Goal: Obtain resource: Obtain resource

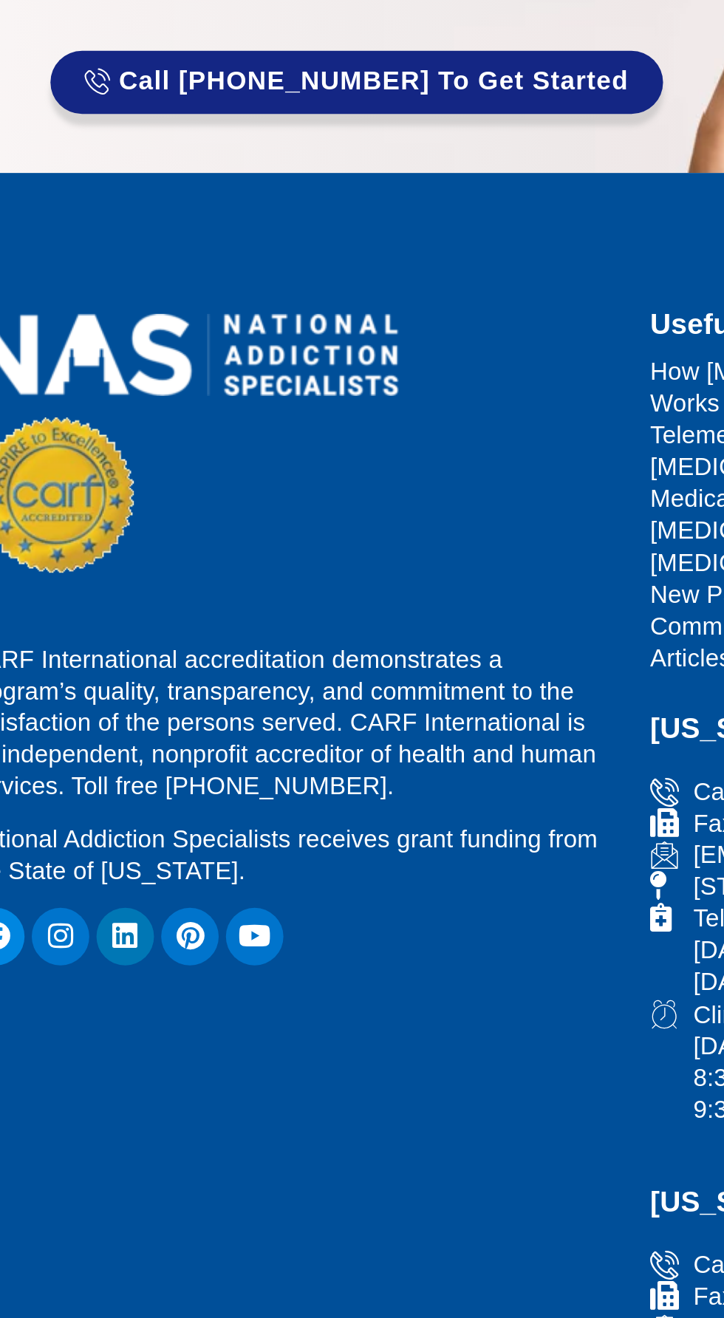
scroll to position [74, 0]
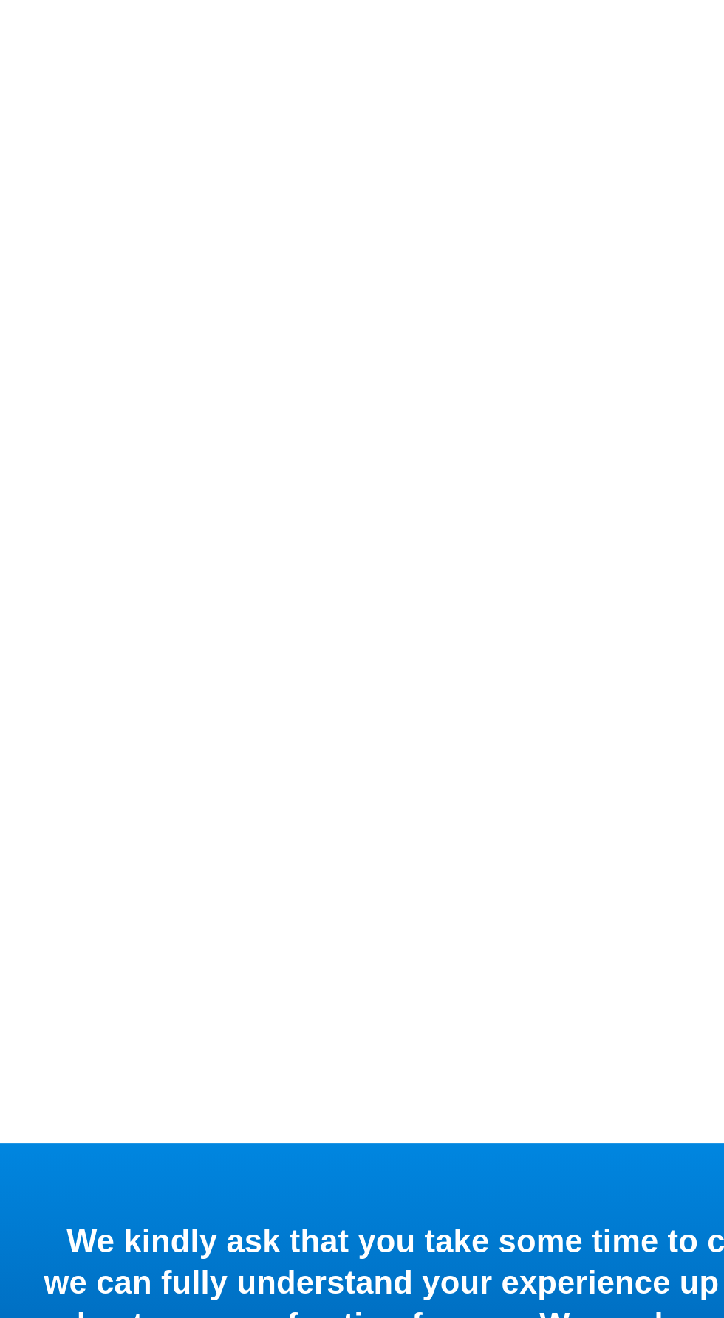
scroll to position [591, 0]
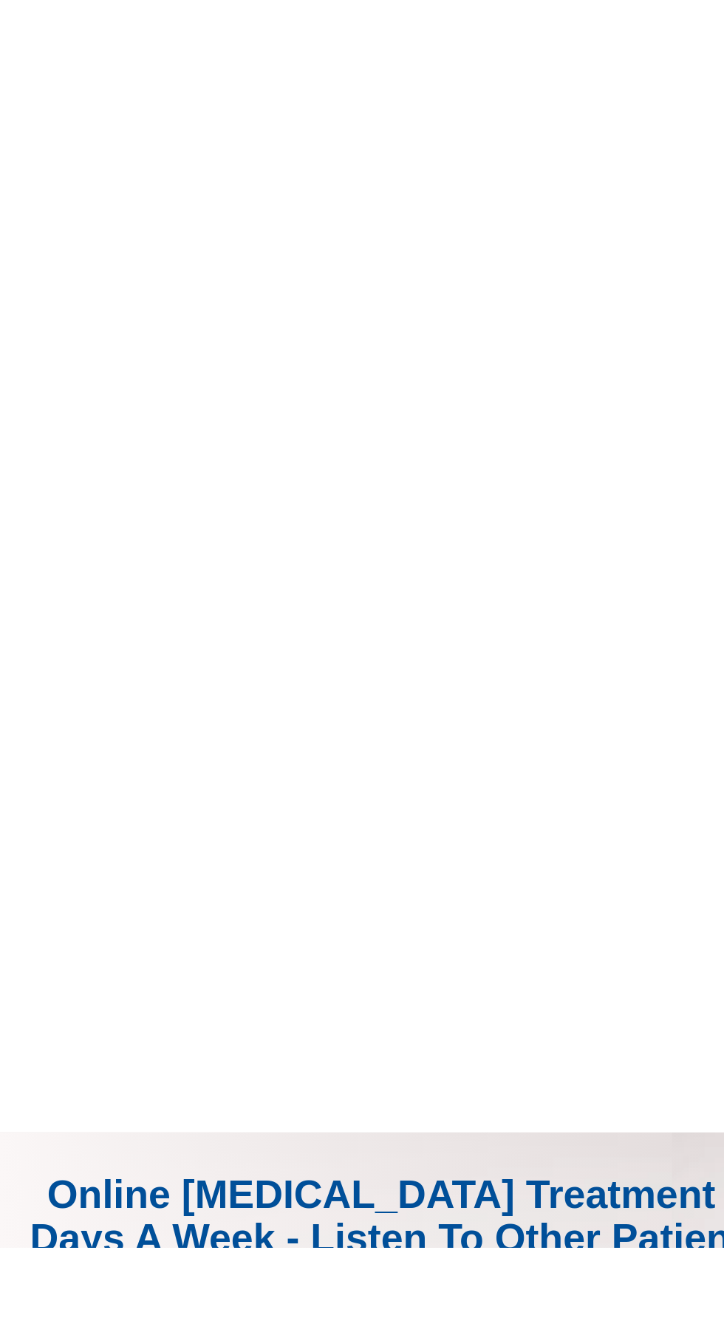
scroll to position [250, 0]
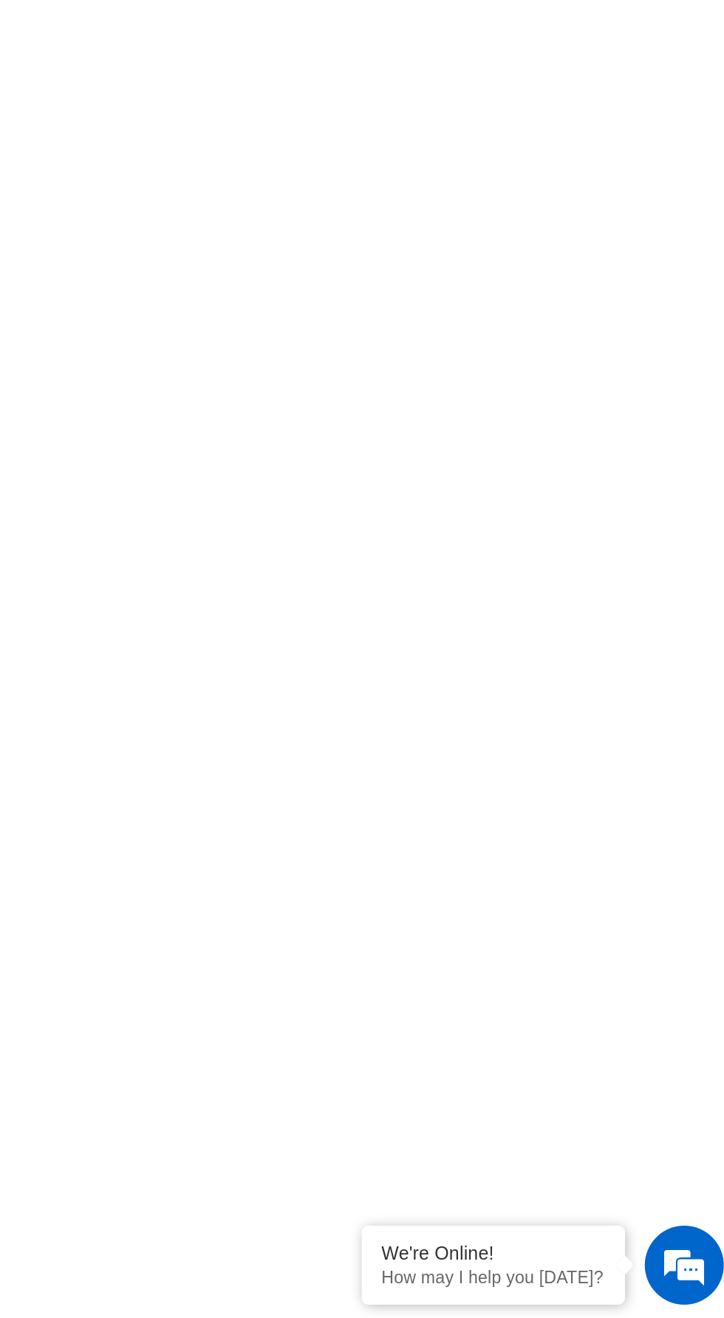
scroll to position [250, 0]
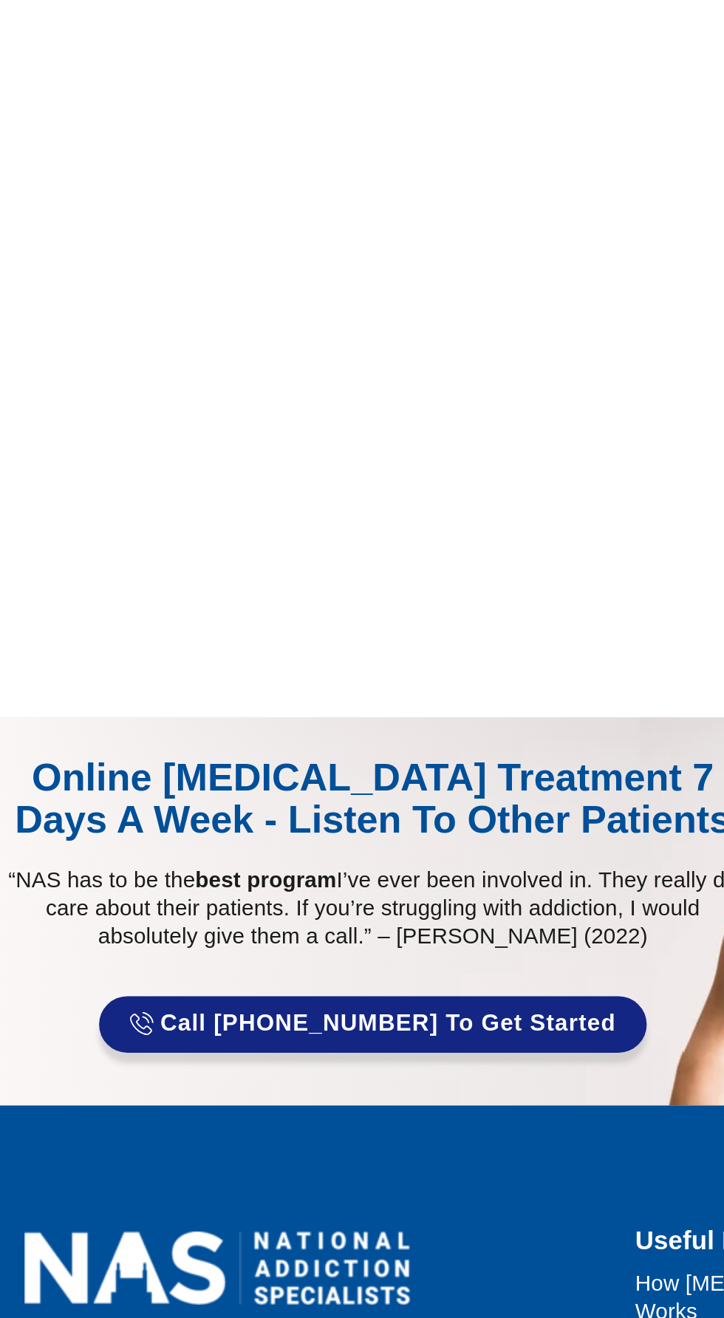
scroll to position [1234, 0]
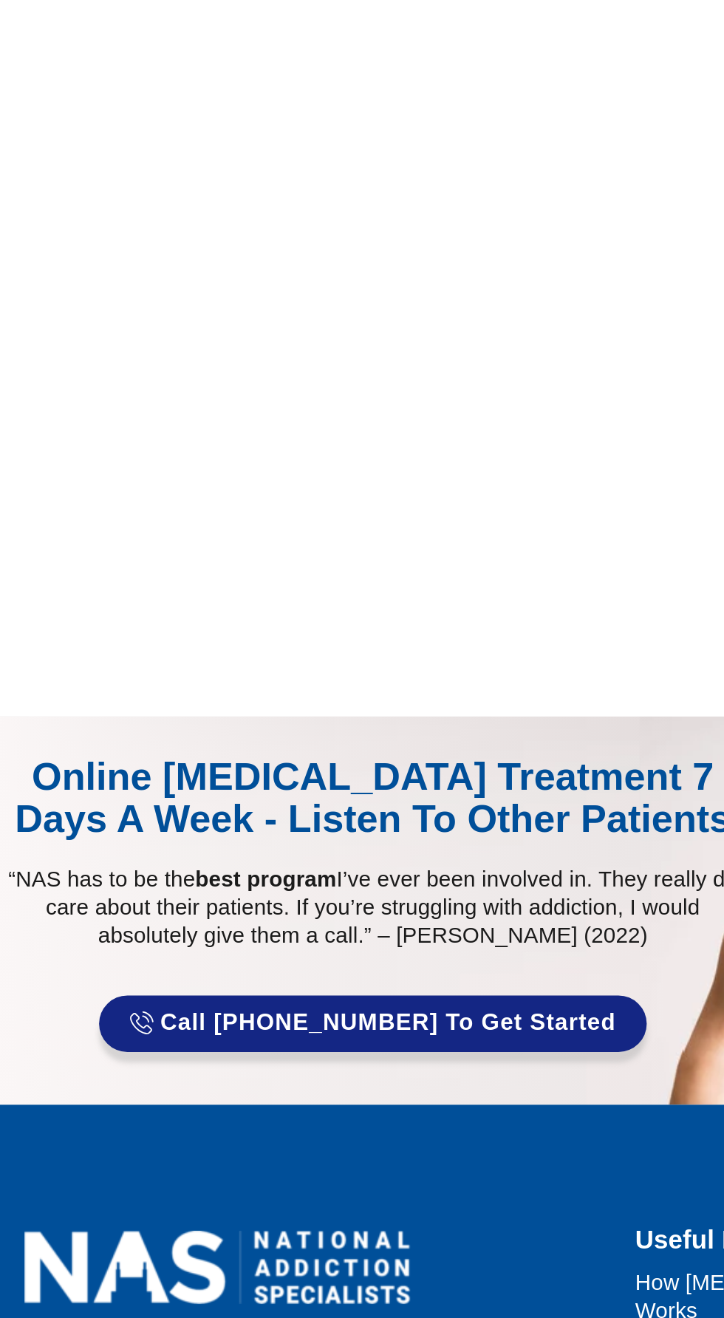
click at [191, 598] on span "Call 866-611-8452 to Get Started" at bounding box center [231, 605] width 262 height 15
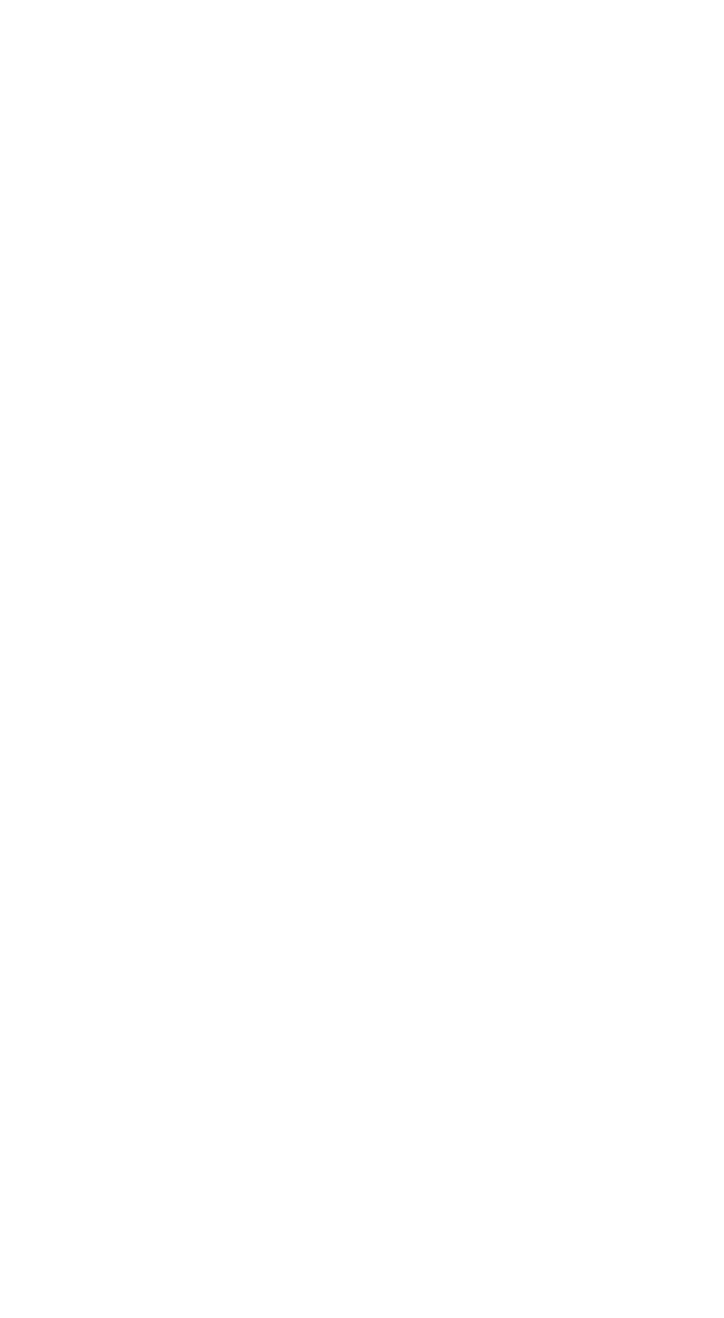
scroll to position [999, 0]
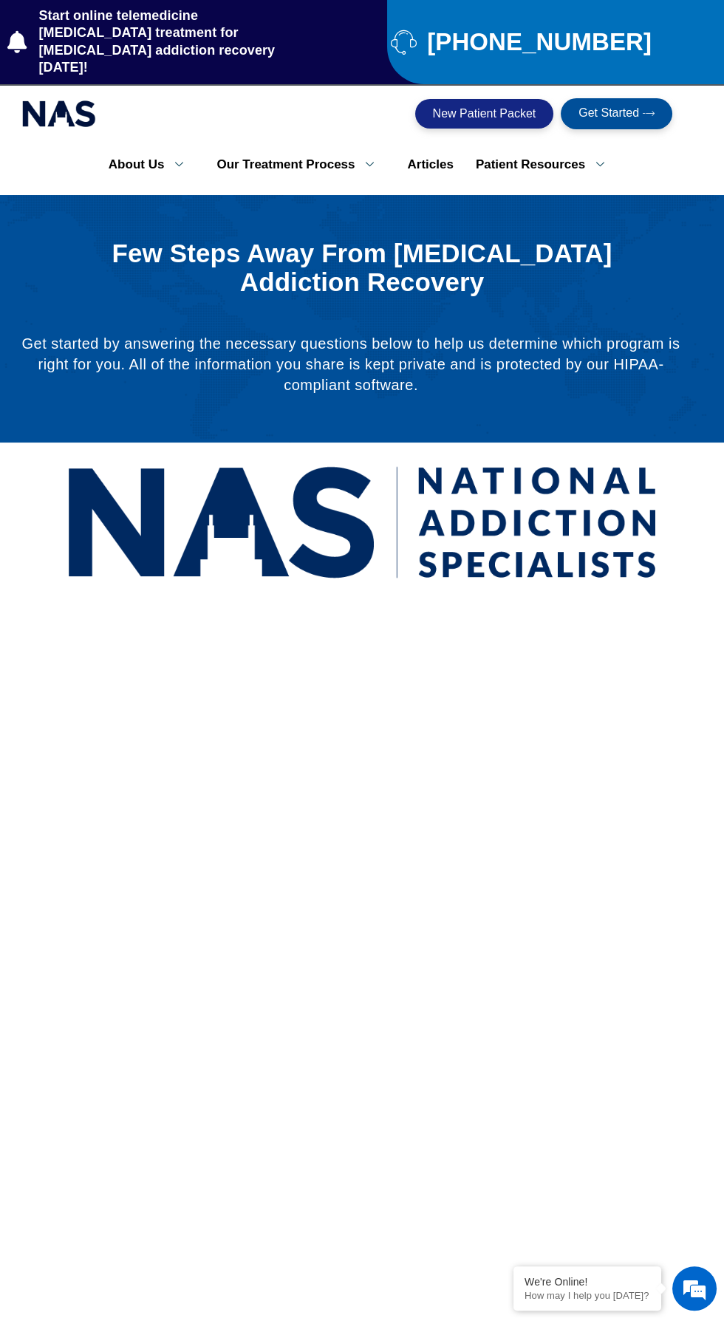
click at [16, 475] on div at bounding box center [361, 522] width 709 height 144
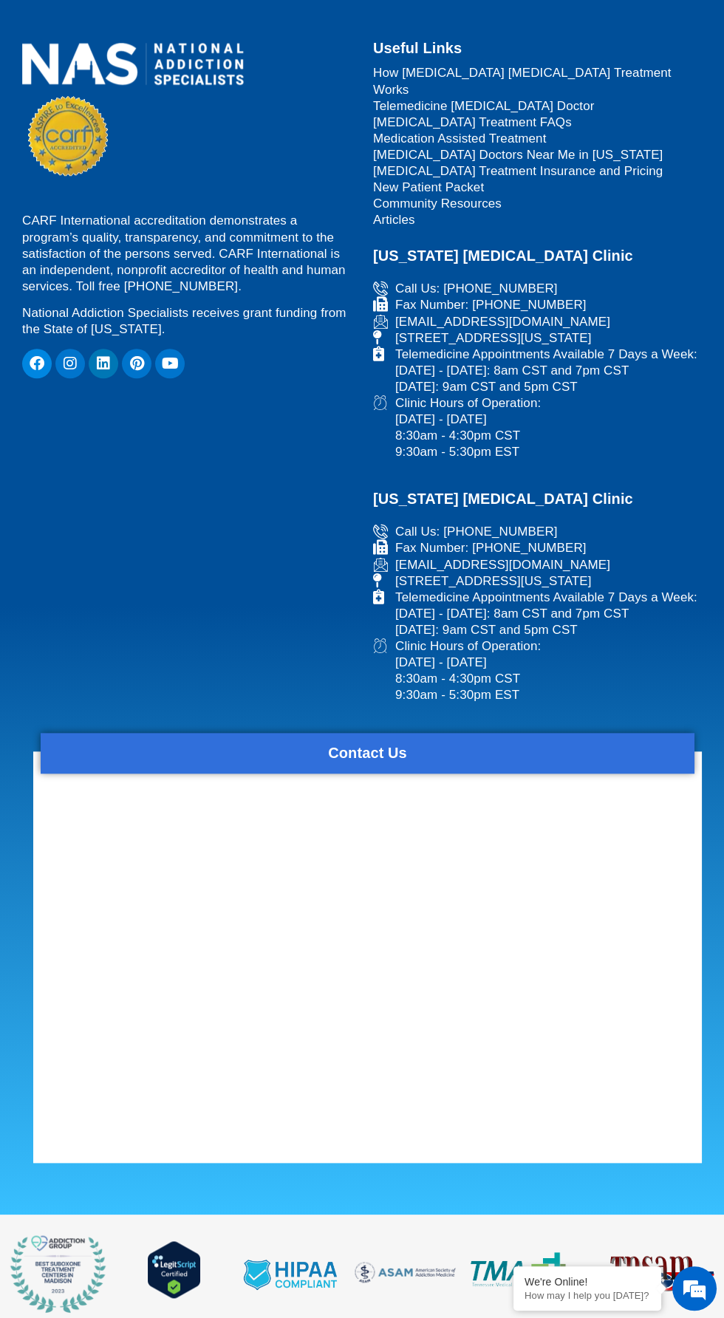
click at [393, 740] on h2 "Contact Us" at bounding box center [368, 753] width 654 height 26
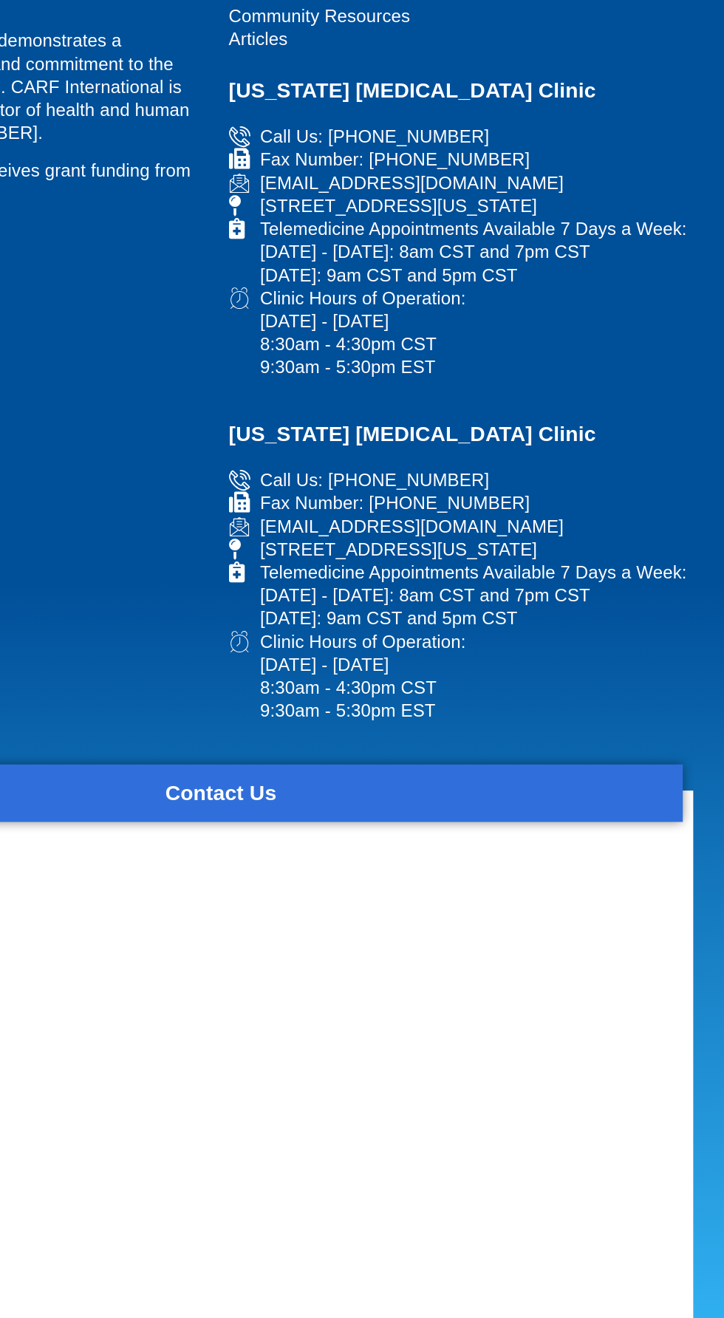
scroll to position [1953, 0]
